Goal: Navigation & Orientation: Go to known website

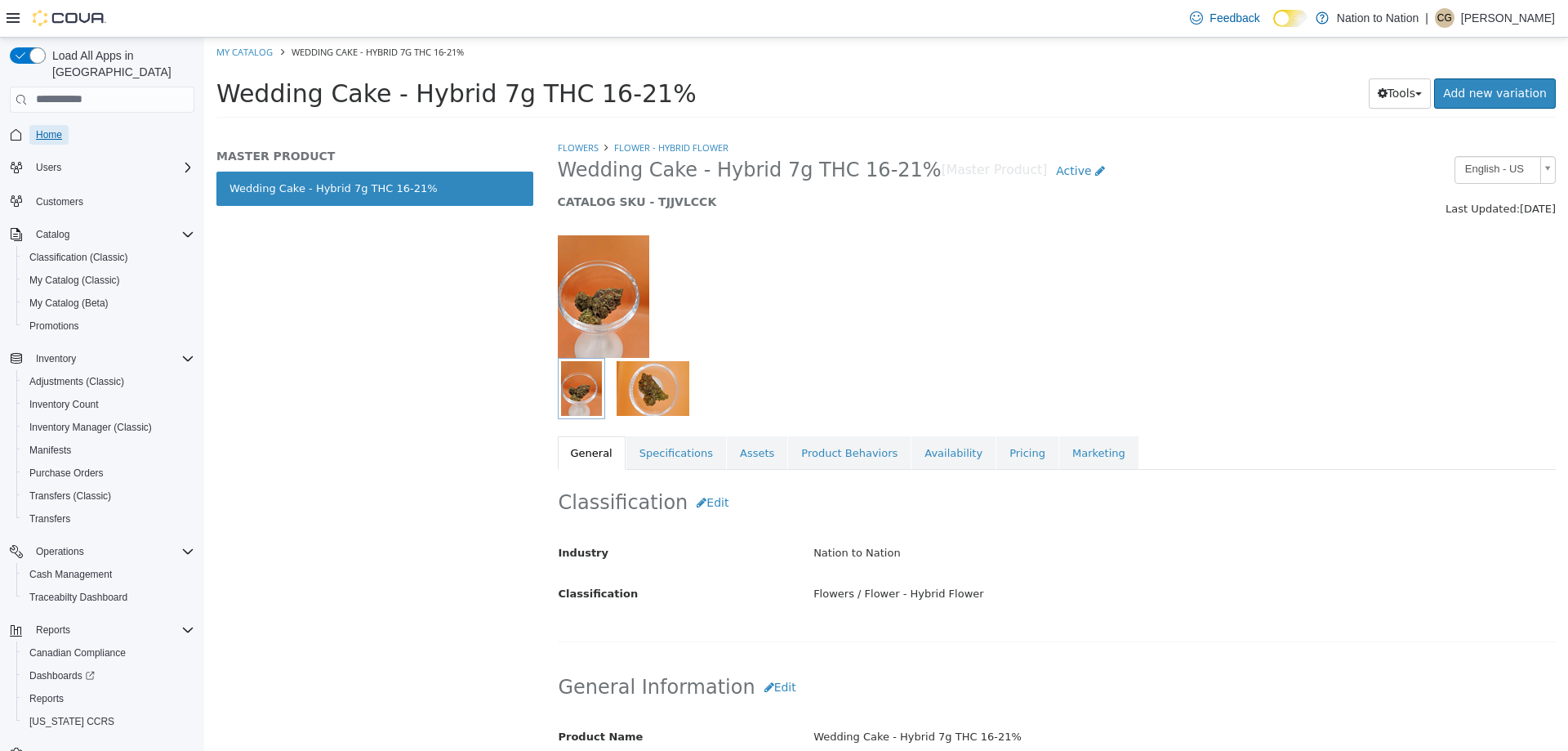
click at [54, 129] on span "Home" at bounding box center [49, 135] width 26 height 13
